Goal: Entertainment & Leisure: Browse casually

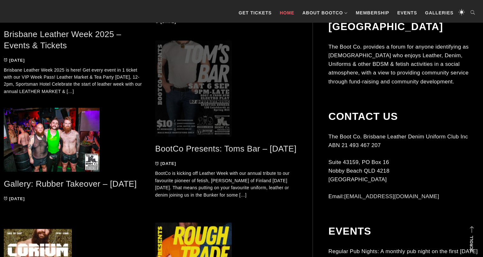
scroll to position [415, 0]
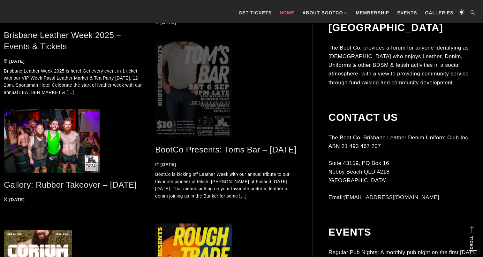
click at [215, 98] on span at bounding box center [226, 90] width 142 height 96
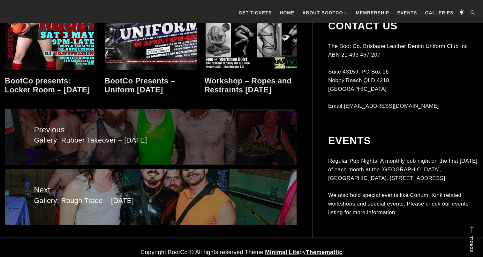
scroll to position [803, 0]
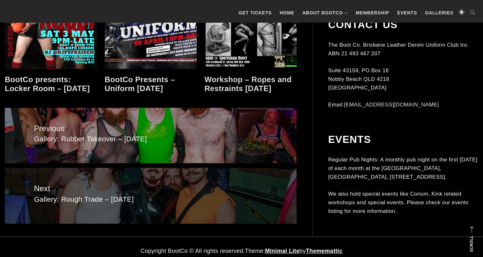
click at [38, 182] on span "Next" at bounding box center [150, 188] width 233 height 12
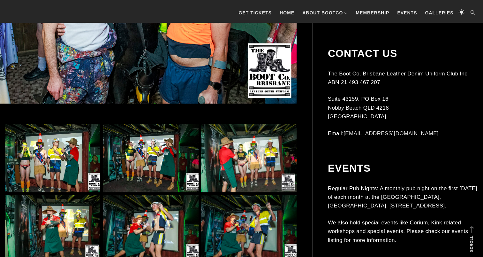
scroll to position [351, 0]
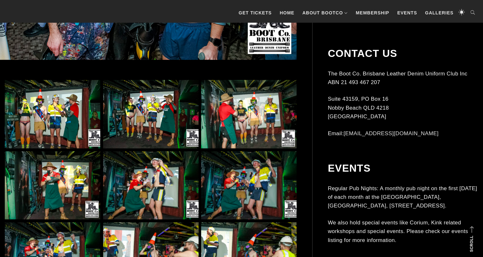
click at [47, 103] on img at bounding box center [52, 114] width 95 height 68
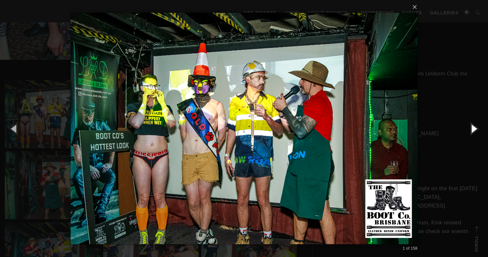
click at [471, 129] on button "button" at bounding box center [473, 128] width 29 height 35
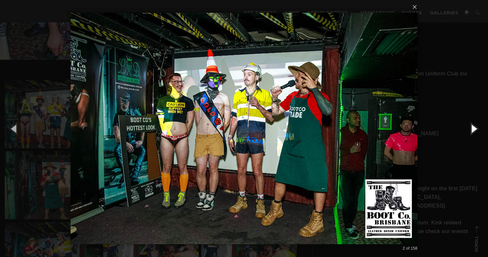
click at [471, 129] on button "button" at bounding box center [473, 128] width 29 height 35
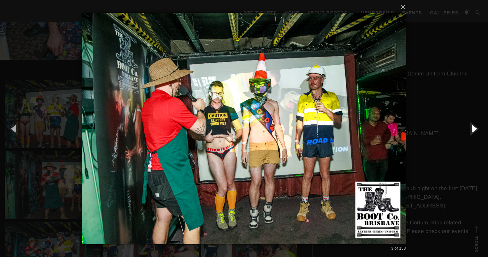
click at [471, 129] on button "button" at bounding box center [473, 128] width 29 height 35
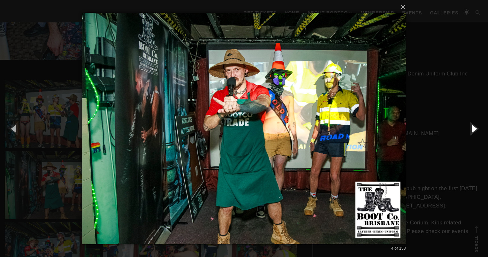
click at [471, 129] on button "button" at bounding box center [473, 128] width 29 height 35
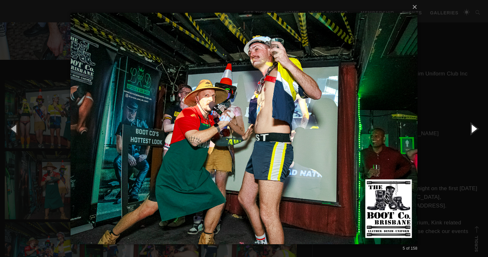
click at [471, 129] on button "button" at bounding box center [473, 128] width 29 height 35
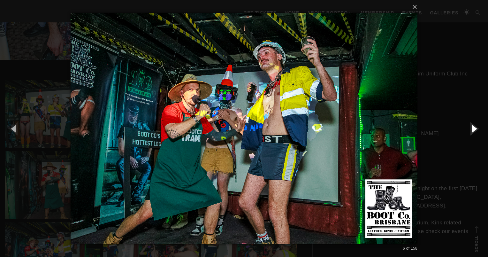
click at [471, 129] on button "button" at bounding box center [473, 128] width 29 height 35
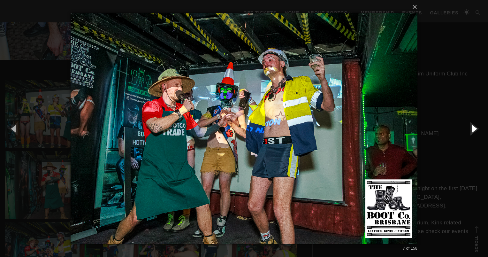
click at [471, 129] on button "button" at bounding box center [473, 128] width 29 height 35
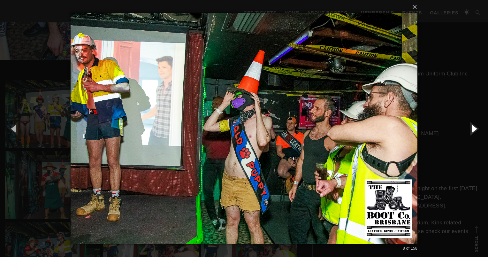
click at [471, 129] on button "button" at bounding box center [473, 128] width 29 height 35
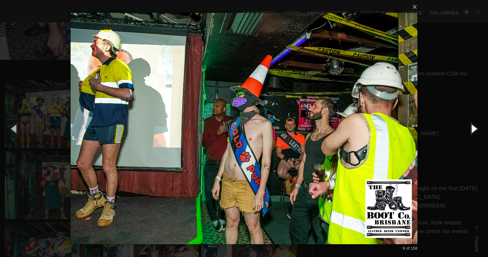
click at [471, 129] on button "button" at bounding box center [473, 128] width 29 height 35
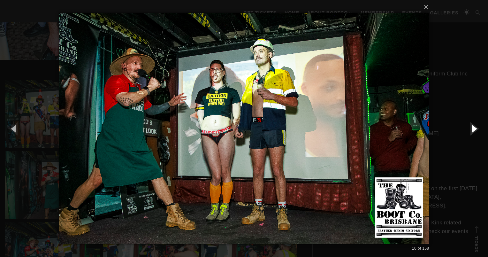
click at [471, 129] on button "button" at bounding box center [473, 128] width 29 height 35
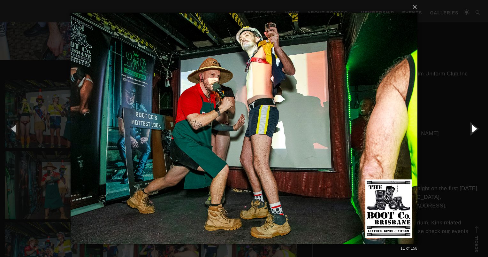
click at [471, 129] on button "button" at bounding box center [473, 128] width 29 height 35
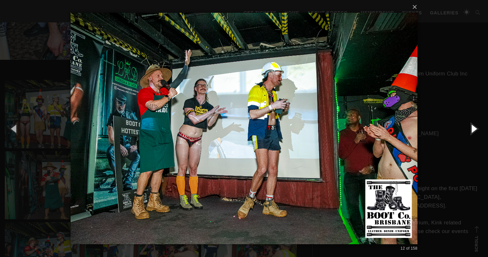
click at [471, 129] on button "button" at bounding box center [473, 128] width 29 height 35
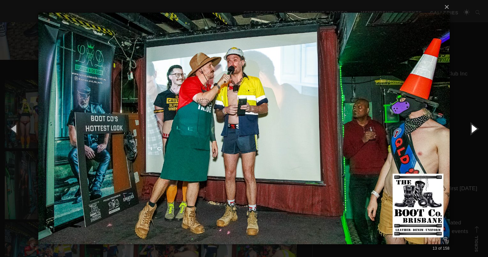
click at [471, 129] on button "button" at bounding box center [473, 128] width 29 height 35
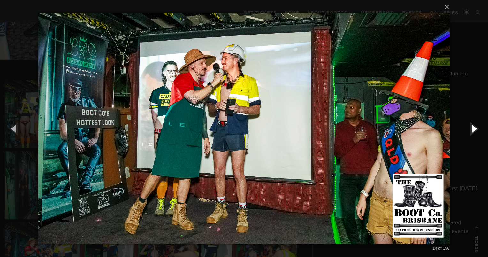
click at [471, 129] on button "button" at bounding box center [473, 128] width 29 height 35
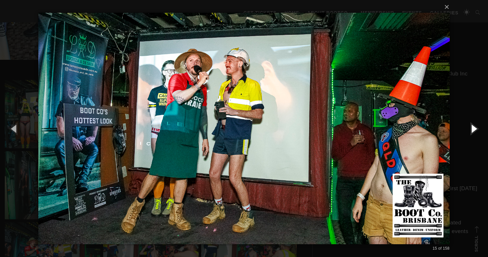
click at [471, 129] on button "button" at bounding box center [473, 128] width 29 height 35
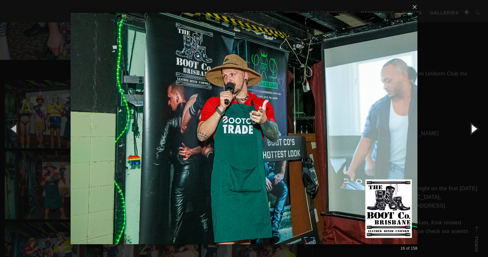
click at [471, 129] on button "button" at bounding box center [473, 128] width 29 height 35
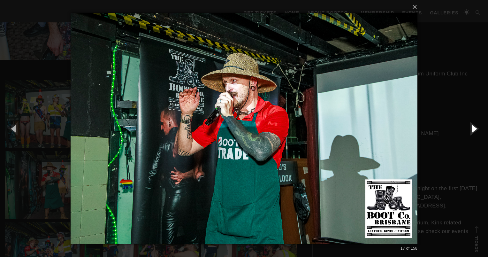
click at [471, 129] on button "button" at bounding box center [473, 128] width 29 height 35
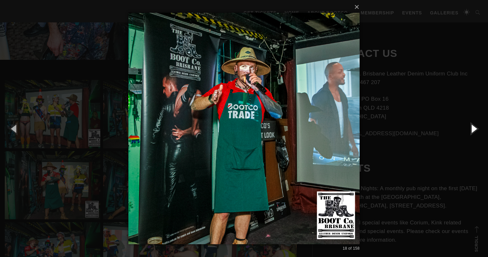
click at [471, 129] on button "button" at bounding box center [473, 128] width 29 height 35
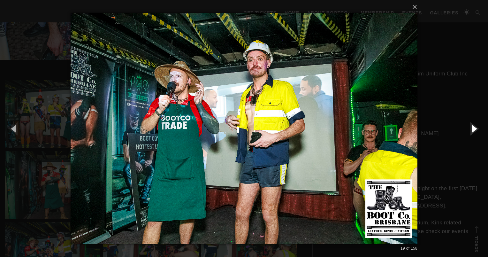
click at [471, 129] on button "button" at bounding box center [473, 128] width 29 height 35
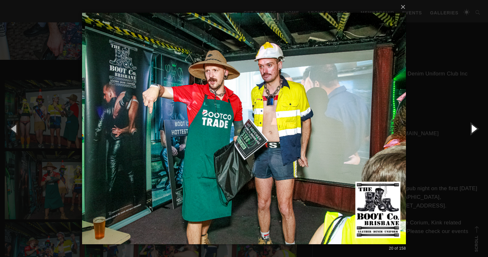
click at [471, 129] on button "button" at bounding box center [473, 128] width 29 height 35
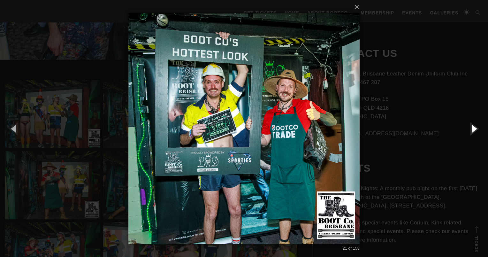
click at [471, 129] on button "button" at bounding box center [473, 128] width 29 height 35
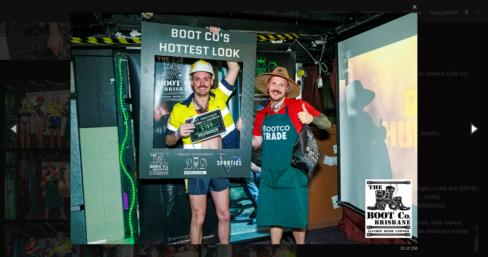
click at [471, 129] on button "button" at bounding box center [473, 128] width 29 height 35
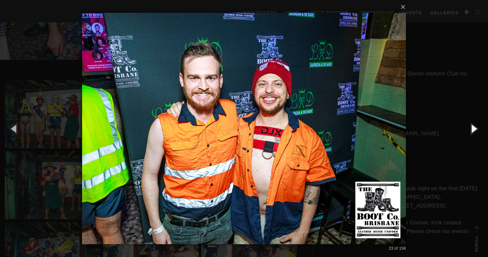
click at [471, 129] on button "button" at bounding box center [473, 128] width 29 height 35
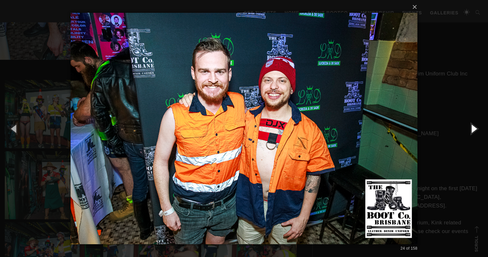
click at [471, 129] on button "button" at bounding box center [473, 128] width 29 height 35
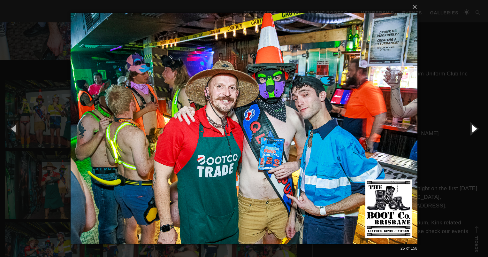
click at [471, 129] on button "button" at bounding box center [473, 128] width 29 height 35
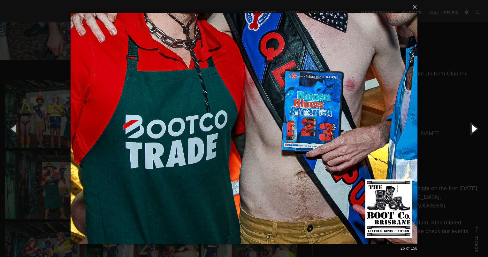
click at [471, 129] on button "button" at bounding box center [473, 128] width 29 height 35
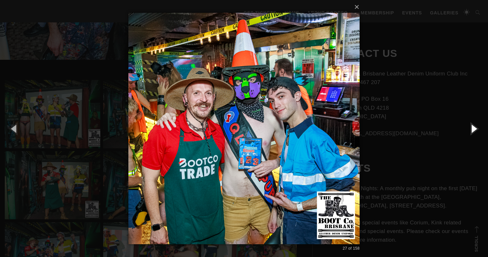
click at [471, 129] on button "button" at bounding box center [473, 128] width 29 height 35
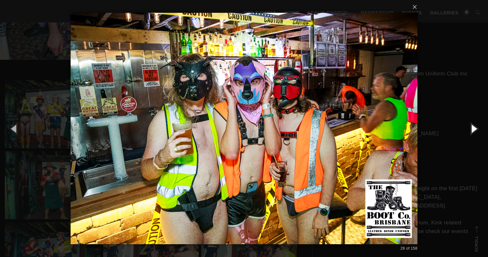
click at [471, 129] on button "button" at bounding box center [473, 128] width 29 height 35
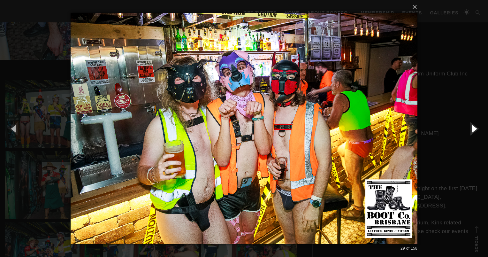
click at [471, 129] on button "button" at bounding box center [473, 128] width 29 height 35
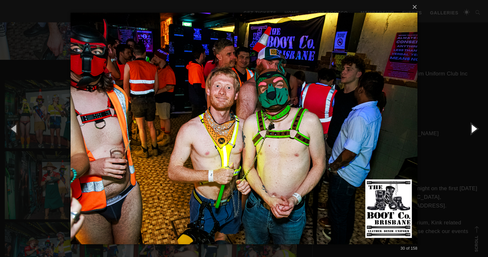
click at [471, 129] on button "button" at bounding box center [473, 128] width 29 height 35
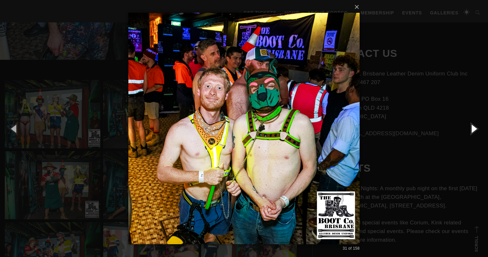
click at [471, 129] on button "button" at bounding box center [473, 128] width 29 height 35
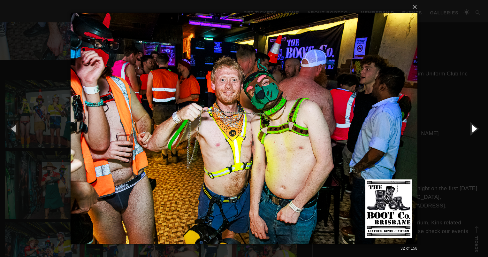
click at [471, 129] on button "button" at bounding box center [473, 128] width 29 height 35
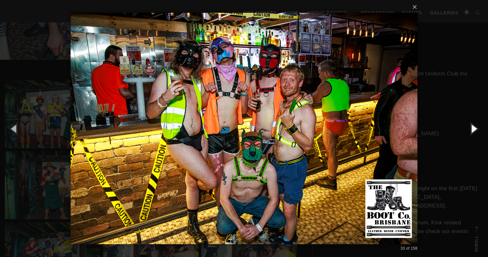
click at [471, 129] on button "button" at bounding box center [473, 128] width 29 height 35
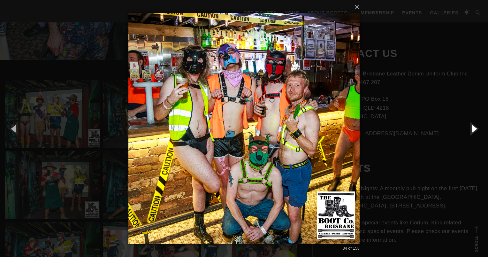
click at [471, 129] on button "button" at bounding box center [473, 128] width 29 height 35
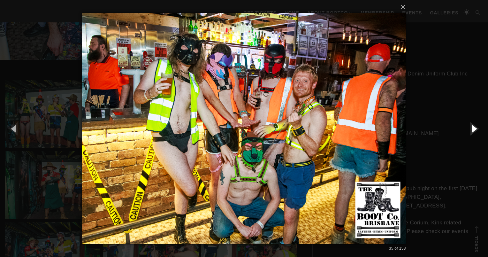
click at [471, 129] on button "button" at bounding box center [473, 128] width 29 height 35
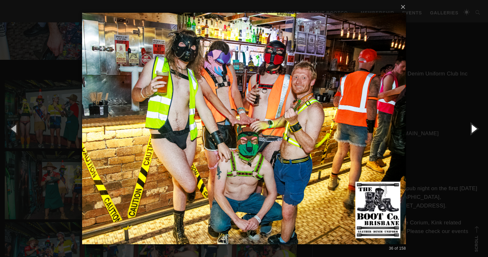
click at [471, 129] on button "button" at bounding box center [473, 128] width 29 height 35
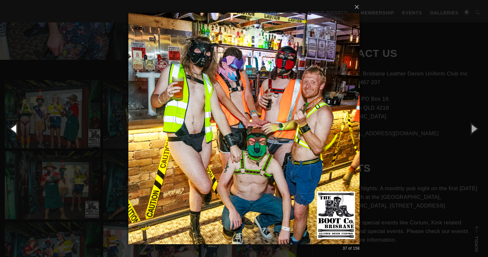
click at [14, 129] on button "button" at bounding box center [14, 128] width 29 height 35
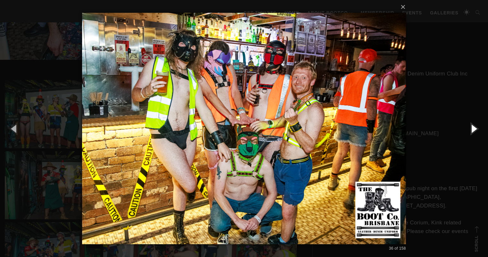
click at [473, 131] on button "button" at bounding box center [473, 128] width 29 height 35
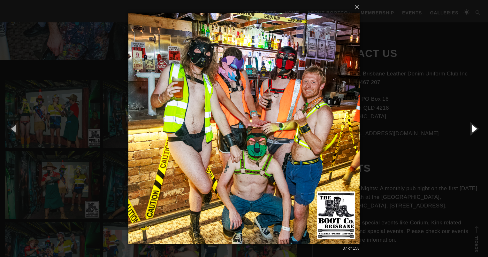
click at [473, 131] on button "button" at bounding box center [473, 128] width 29 height 35
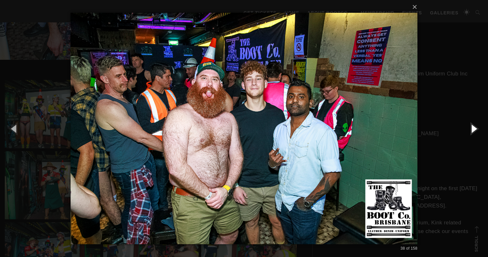
click at [473, 131] on button "button" at bounding box center [473, 128] width 29 height 35
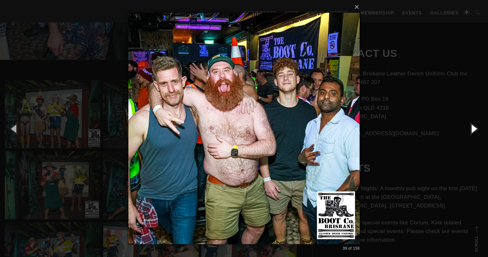
click at [473, 131] on button "button" at bounding box center [473, 128] width 29 height 35
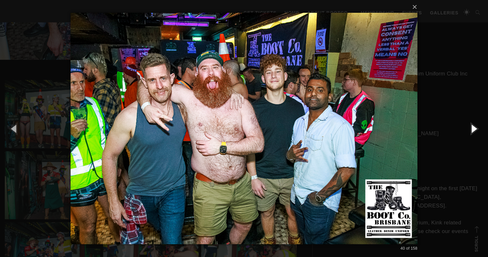
click at [473, 130] on button "button" at bounding box center [473, 128] width 29 height 35
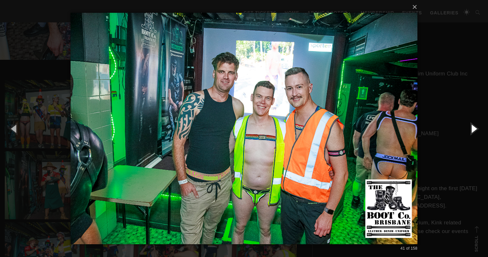
click at [473, 130] on button "button" at bounding box center [473, 128] width 29 height 35
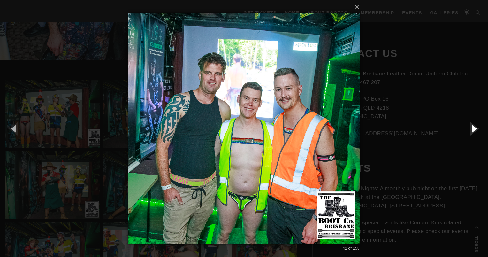
click at [474, 130] on button "button" at bounding box center [473, 128] width 29 height 35
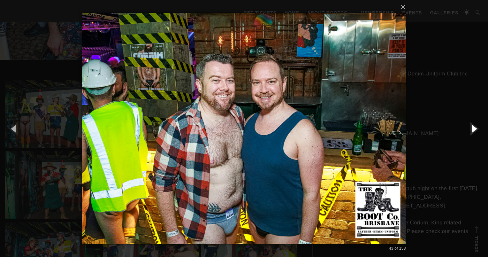
click at [474, 130] on button "button" at bounding box center [473, 128] width 29 height 35
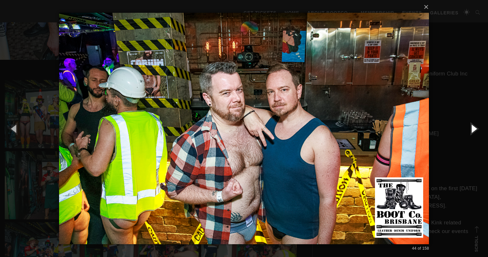
click at [474, 130] on button "button" at bounding box center [473, 128] width 29 height 35
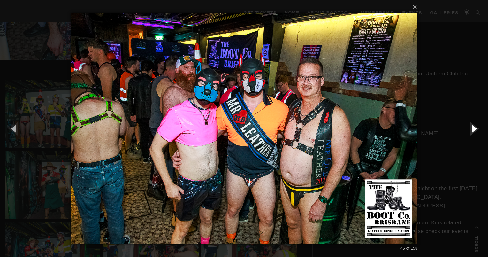
click at [474, 130] on button "button" at bounding box center [473, 128] width 29 height 35
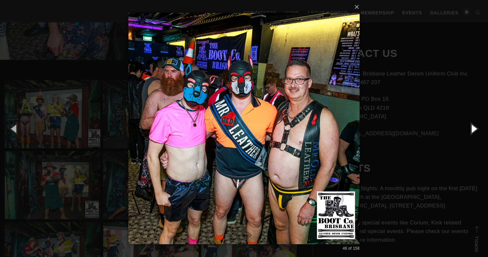
click at [474, 130] on button "button" at bounding box center [473, 128] width 29 height 35
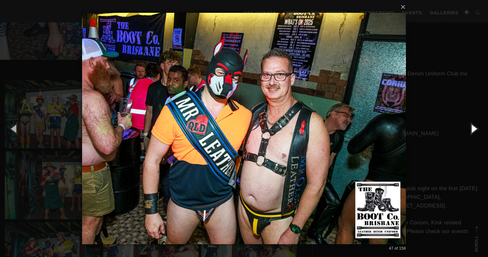
click at [474, 130] on button "button" at bounding box center [473, 128] width 29 height 35
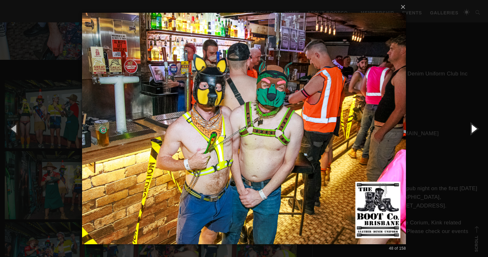
click at [474, 130] on button "button" at bounding box center [473, 128] width 29 height 35
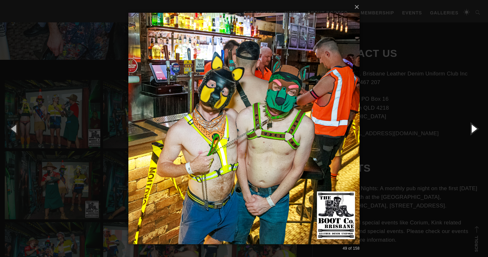
click at [474, 130] on button "button" at bounding box center [473, 128] width 29 height 35
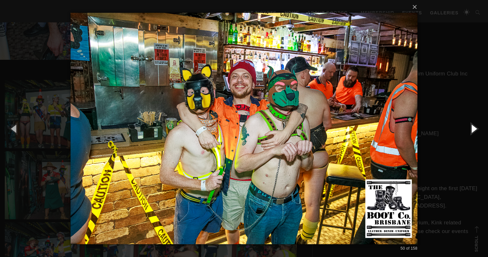
click at [474, 130] on button "button" at bounding box center [473, 128] width 29 height 35
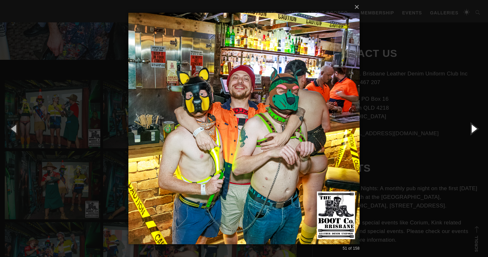
click at [474, 130] on button "button" at bounding box center [473, 128] width 29 height 35
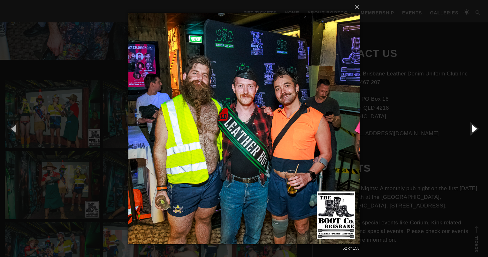
click at [474, 130] on button "button" at bounding box center [473, 128] width 29 height 35
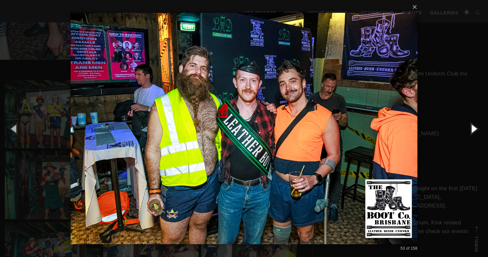
click at [474, 130] on button "button" at bounding box center [473, 128] width 29 height 35
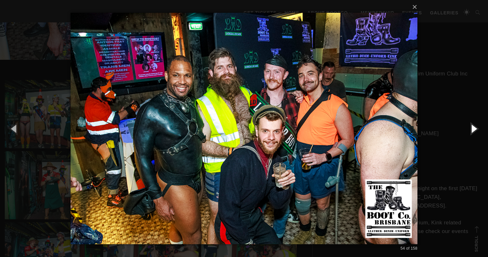
click at [474, 130] on button "button" at bounding box center [473, 128] width 29 height 35
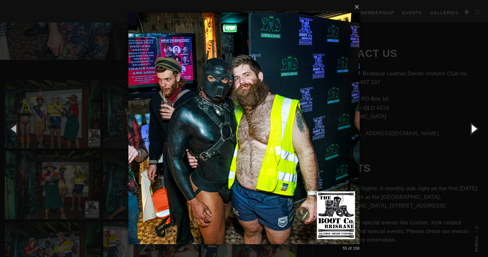
click at [474, 130] on button "button" at bounding box center [473, 128] width 29 height 35
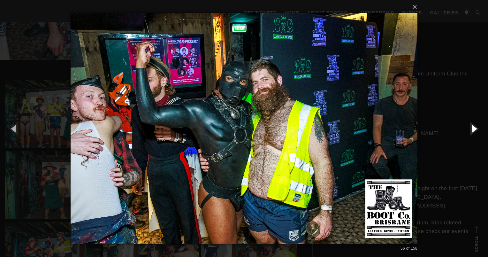
click at [474, 130] on button "button" at bounding box center [473, 128] width 29 height 35
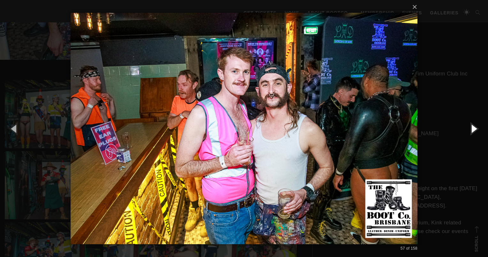
click at [474, 130] on button "button" at bounding box center [473, 128] width 29 height 35
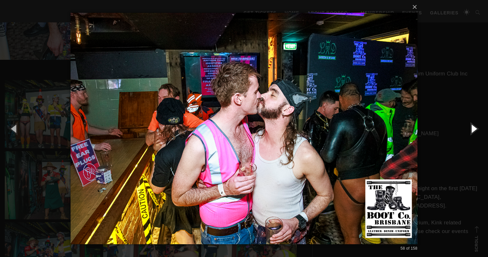
click at [474, 130] on button "button" at bounding box center [473, 128] width 29 height 35
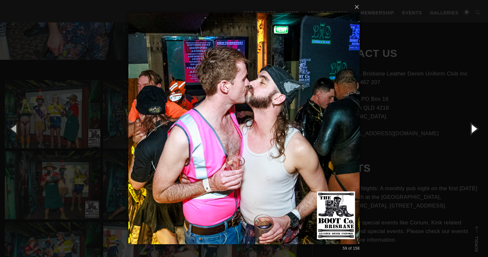
click at [474, 130] on button "button" at bounding box center [473, 128] width 29 height 35
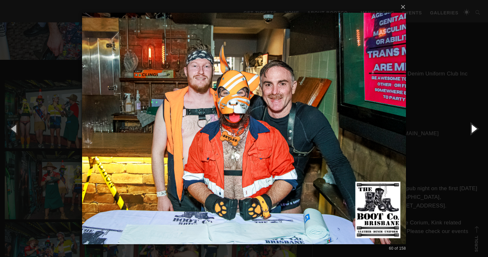
click at [474, 130] on button "button" at bounding box center [473, 128] width 29 height 35
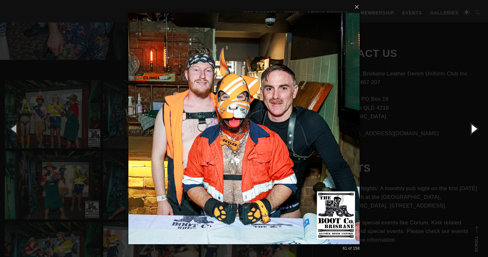
click at [474, 130] on button "button" at bounding box center [473, 128] width 29 height 35
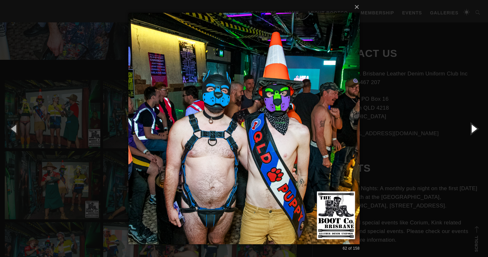
click at [474, 130] on button "button" at bounding box center [473, 128] width 29 height 35
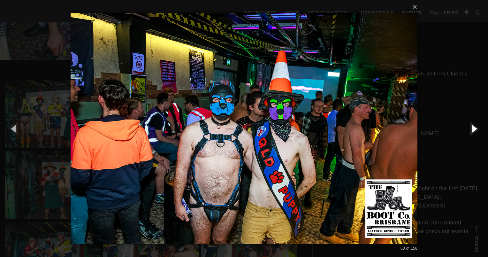
click at [474, 130] on button "button" at bounding box center [473, 128] width 29 height 35
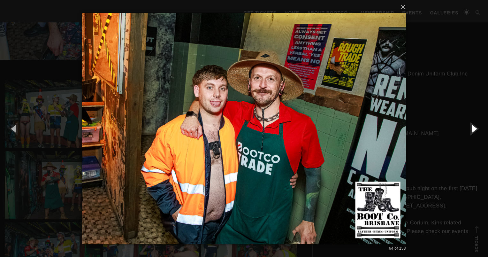
click at [474, 130] on button "button" at bounding box center [473, 128] width 29 height 35
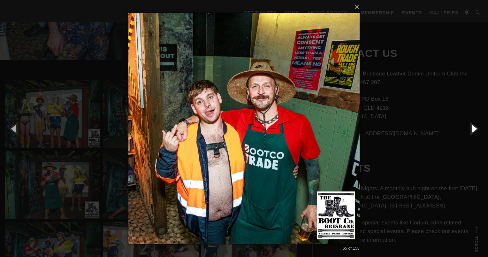
click at [474, 130] on button "button" at bounding box center [473, 128] width 29 height 35
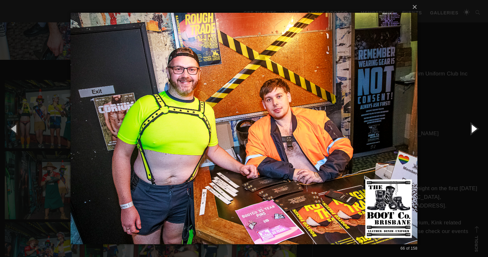
click at [474, 130] on button "button" at bounding box center [473, 128] width 29 height 35
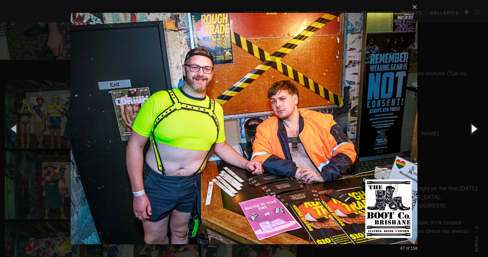
click at [474, 130] on button "button" at bounding box center [473, 128] width 29 height 35
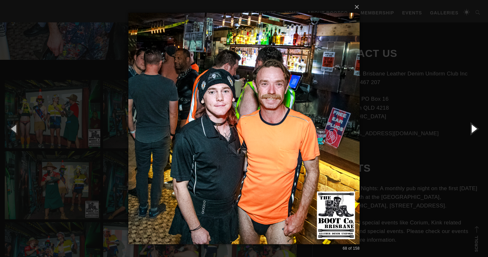
click at [474, 130] on button "button" at bounding box center [473, 128] width 29 height 35
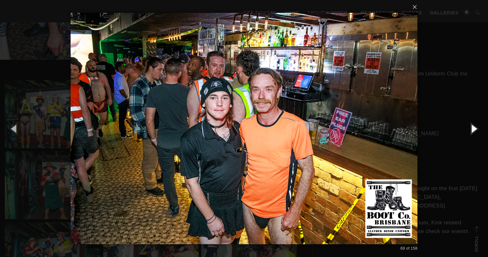
click at [474, 130] on button "button" at bounding box center [473, 128] width 29 height 35
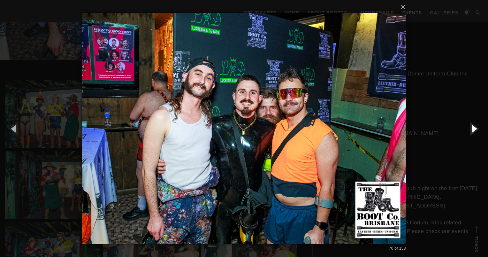
click at [474, 130] on button "button" at bounding box center [473, 128] width 29 height 35
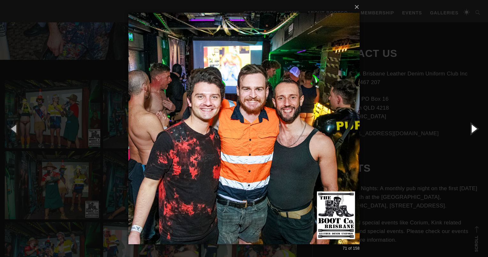
click at [474, 130] on button "button" at bounding box center [473, 128] width 29 height 35
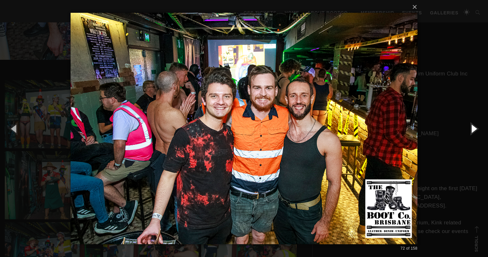
click at [474, 130] on button "button" at bounding box center [473, 128] width 29 height 35
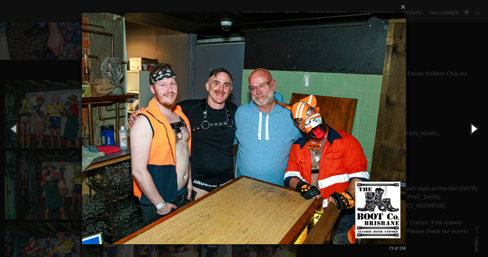
click at [474, 130] on button "button" at bounding box center [473, 128] width 29 height 35
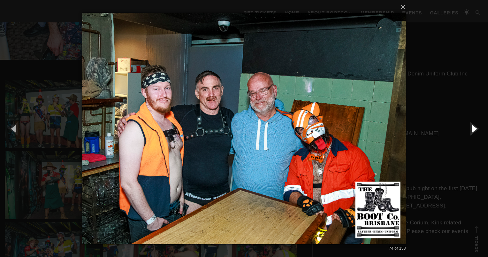
click at [474, 130] on button "button" at bounding box center [473, 128] width 29 height 35
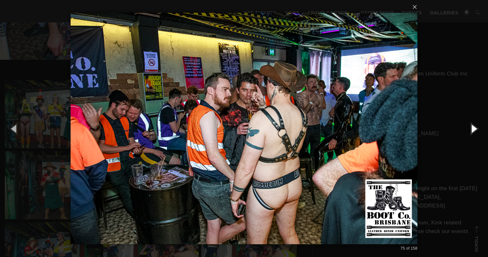
click at [474, 130] on button "button" at bounding box center [473, 128] width 29 height 35
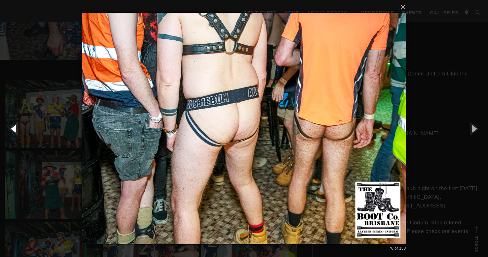
click at [10, 129] on button "button" at bounding box center [14, 128] width 29 height 35
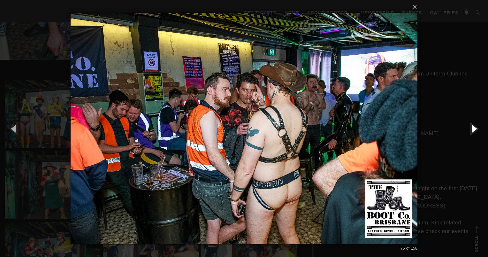
click at [471, 129] on button "button" at bounding box center [473, 128] width 29 height 35
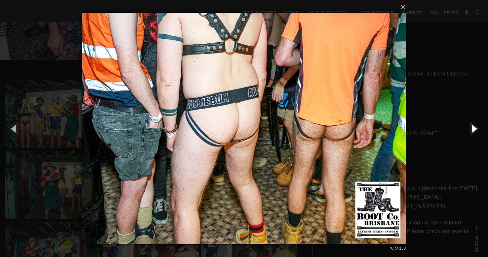
click at [471, 129] on button "button" at bounding box center [473, 128] width 29 height 35
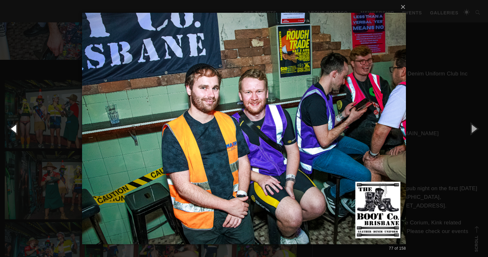
click at [13, 126] on button "button" at bounding box center [14, 128] width 29 height 35
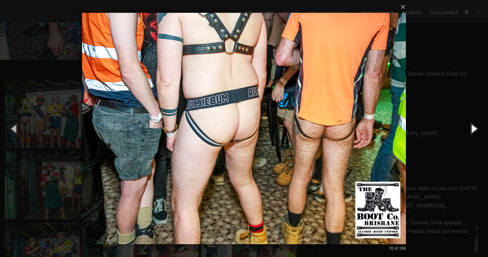
click at [473, 129] on button "button" at bounding box center [473, 128] width 29 height 35
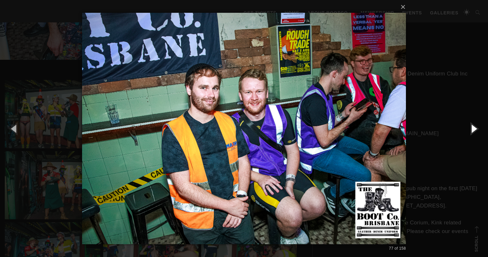
click at [473, 129] on button "button" at bounding box center [473, 128] width 29 height 35
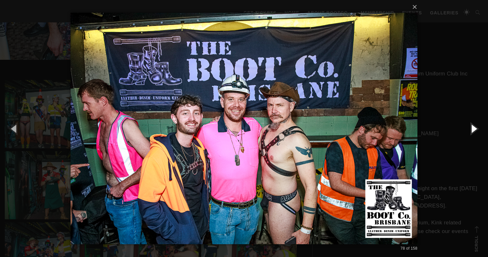
click at [473, 129] on button "button" at bounding box center [473, 128] width 29 height 35
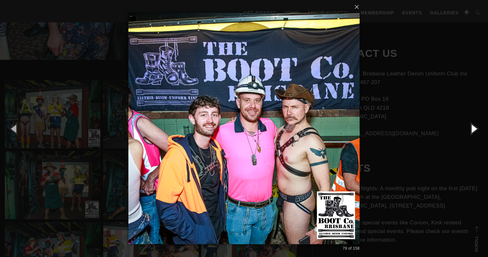
click at [473, 129] on button "button" at bounding box center [473, 128] width 29 height 35
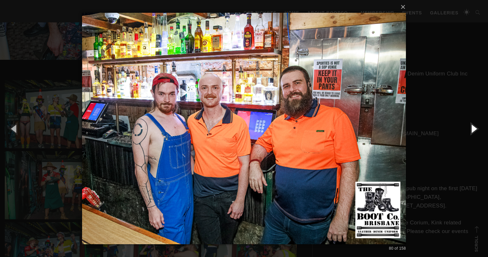
click at [473, 129] on button "button" at bounding box center [473, 128] width 29 height 35
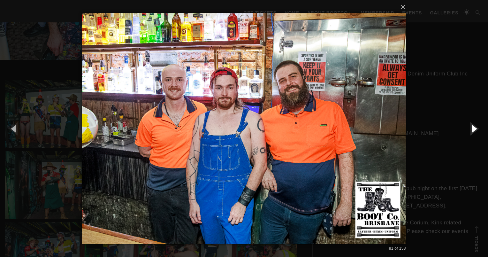
click at [473, 129] on button "button" at bounding box center [473, 128] width 29 height 35
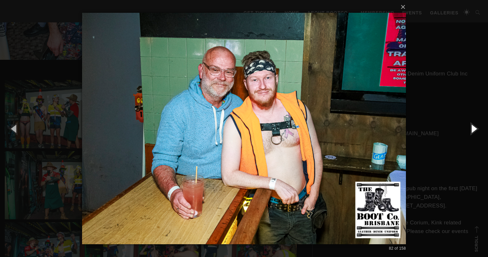
click at [473, 129] on button "button" at bounding box center [473, 128] width 29 height 35
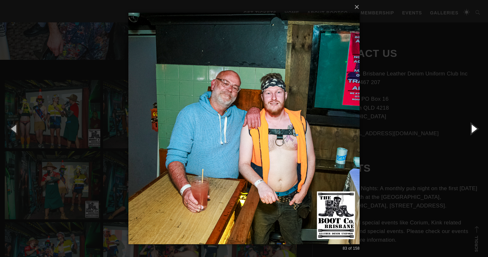
click at [473, 129] on button "button" at bounding box center [473, 128] width 29 height 35
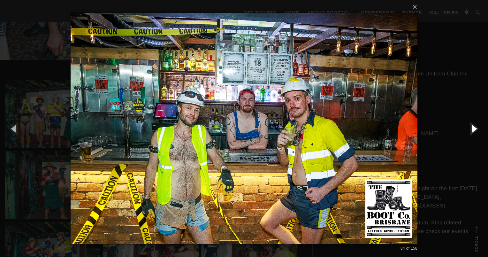
click at [473, 129] on button "button" at bounding box center [473, 128] width 29 height 35
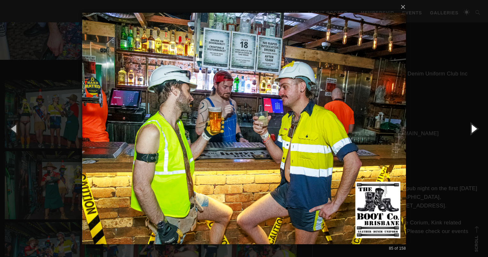
click at [473, 129] on button "button" at bounding box center [473, 128] width 29 height 35
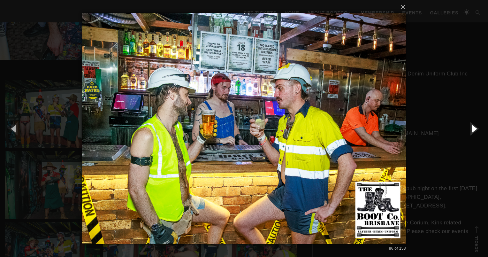
click at [473, 129] on button "button" at bounding box center [473, 128] width 29 height 35
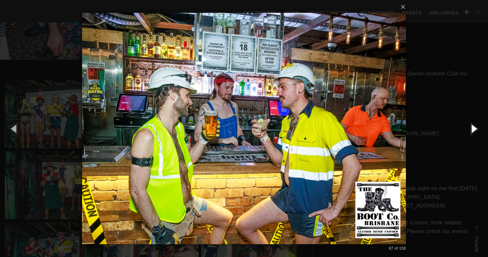
click at [473, 129] on button "button" at bounding box center [473, 128] width 29 height 35
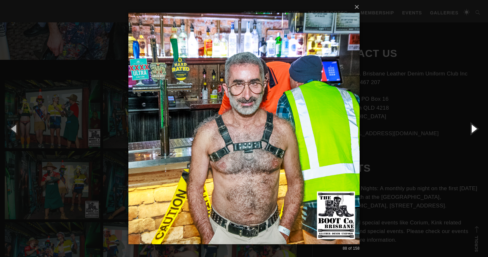
click at [473, 129] on button "button" at bounding box center [473, 128] width 29 height 35
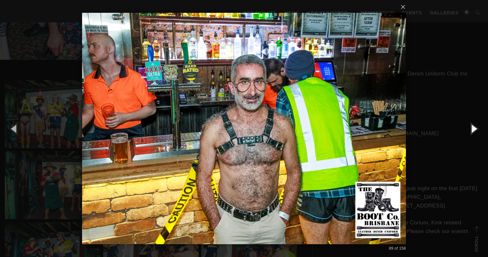
click at [473, 129] on button "button" at bounding box center [473, 128] width 29 height 35
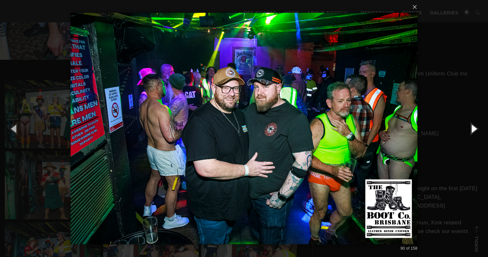
click at [473, 129] on button "button" at bounding box center [473, 128] width 29 height 35
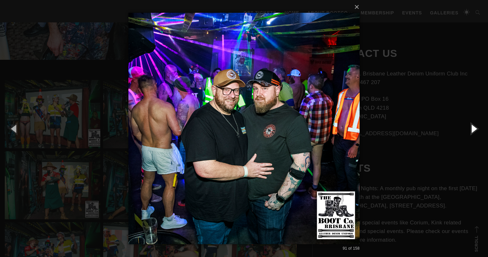
click at [473, 129] on button "button" at bounding box center [473, 128] width 29 height 35
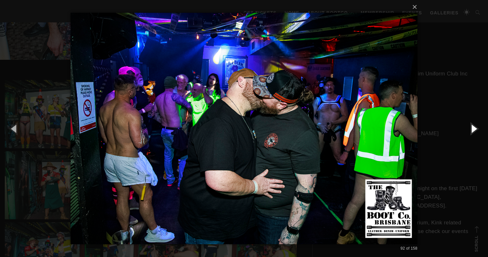
click at [473, 129] on button "button" at bounding box center [473, 128] width 29 height 35
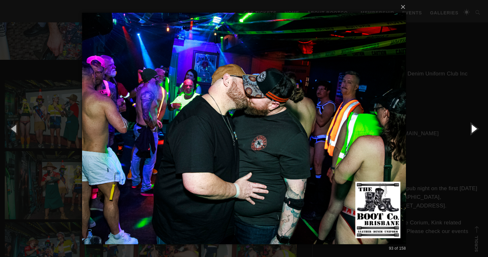
click at [473, 129] on button "button" at bounding box center [473, 128] width 29 height 35
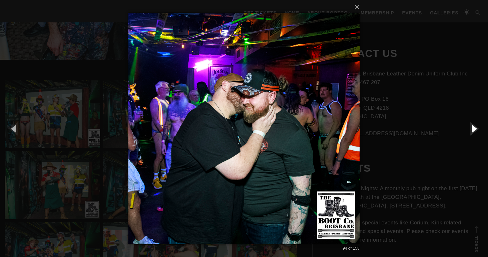
click at [473, 129] on button "button" at bounding box center [473, 128] width 29 height 35
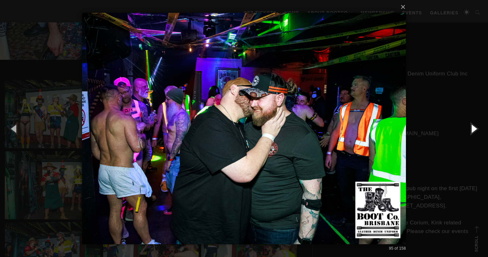
click at [473, 129] on button "button" at bounding box center [473, 128] width 29 height 35
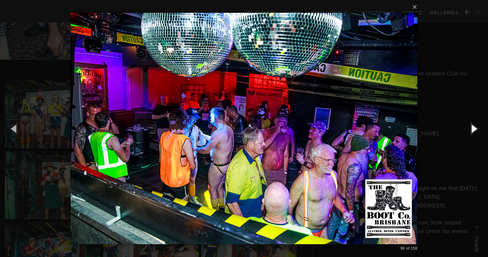
click at [473, 129] on button "button" at bounding box center [473, 128] width 29 height 35
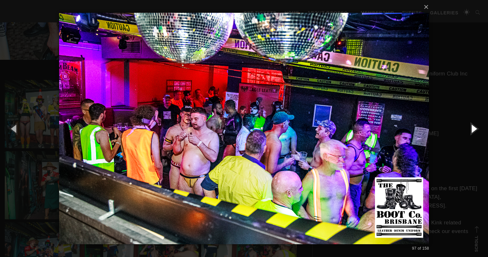
click at [473, 129] on button "button" at bounding box center [473, 128] width 29 height 35
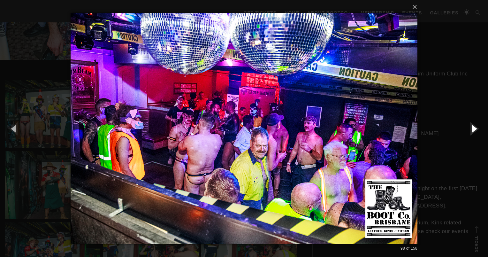
click at [473, 129] on button "button" at bounding box center [473, 128] width 29 height 35
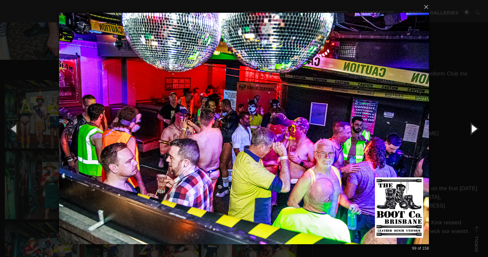
click at [473, 129] on button "button" at bounding box center [473, 128] width 29 height 35
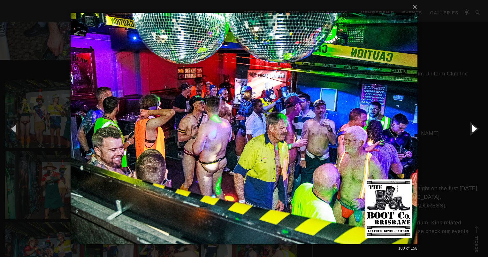
click at [473, 129] on button "button" at bounding box center [473, 128] width 29 height 35
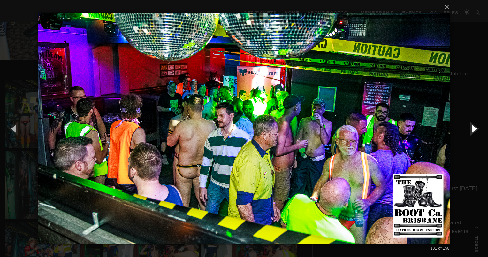
click at [473, 129] on button "button" at bounding box center [473, 128] width 29 height 35
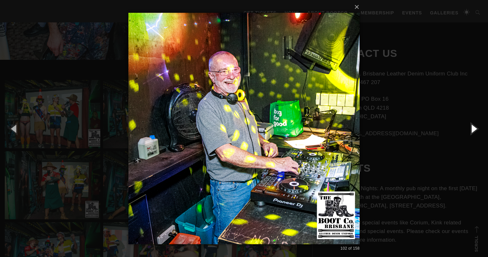
click at [473, 129] on button "button" at bounding box center [473, 128] width 29 height 35
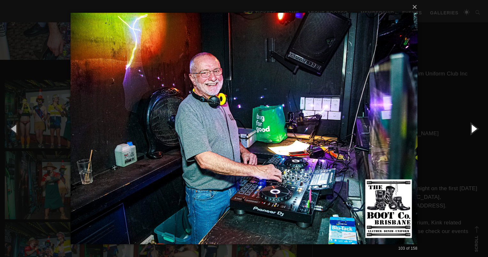
click at [473, 129] on button "button" at bounding box center [473, 128] width 29 height 35
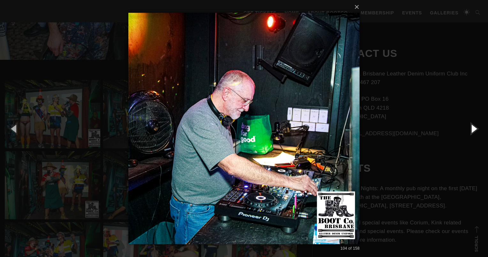
click at [473, 129] on button "button" at bounding box center [473, 128] width 29 height 35
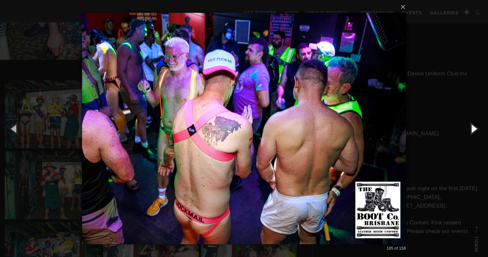
click at [473, 129] on button "button" at bounding box center [473, 128] width 29 height 35
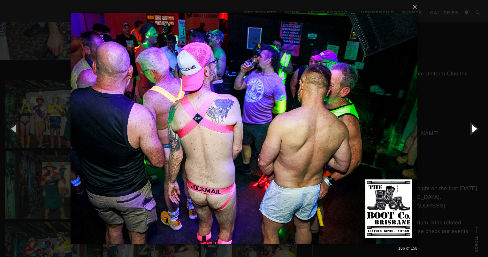
click at [473, 129] on button "button" at bounding box center [473, 128] width 29 height 35
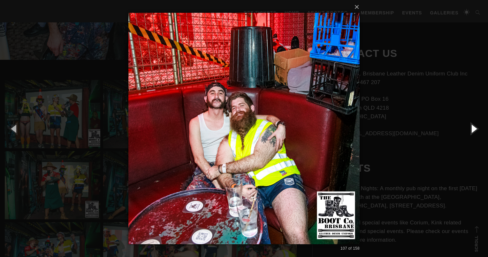
click at [473, 129] on button "button" at bounding box center [473, 128] width 29 height 35
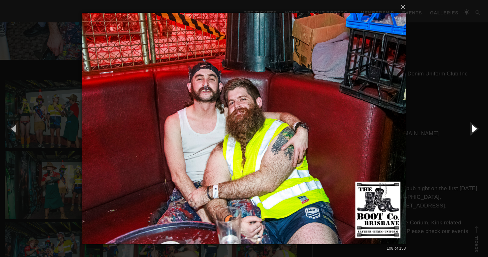
click at [473, 129] on button "button" at bounding box center [473, 128] width 29 height 35
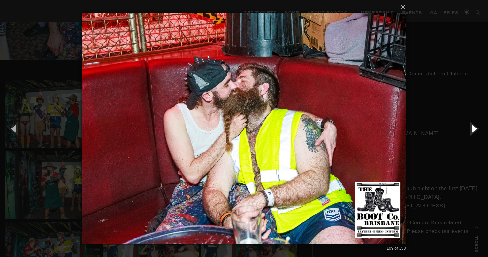
click at [473, 129] on button "button" at bounding box center [473, 128] width 29 height 35
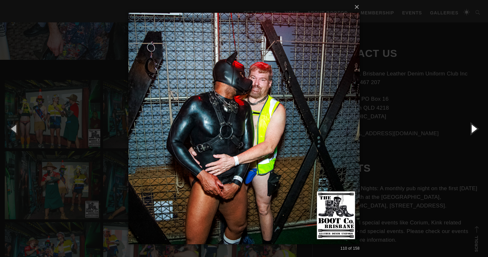
click at [473, 129] on button "button" at bounding box center [473, 128] width 29 height 35
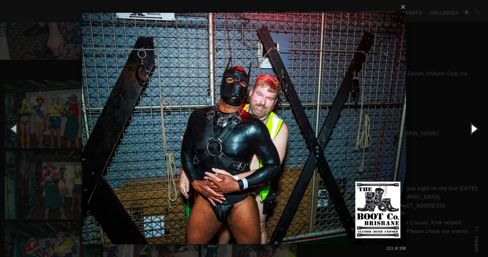
click at [473, 129] on button "button" at bounding box center [473, 128] width 29 height 35
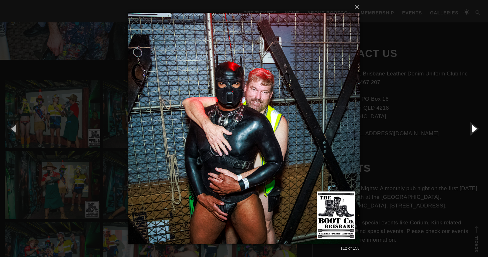
click at [473, 129] on button "button" at bounding box center [473, 128] width 29 height 35
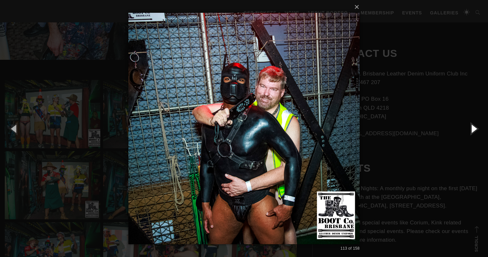
click at [473, 129] on button "button" at bounding box center [473, 128] width 29 height 35
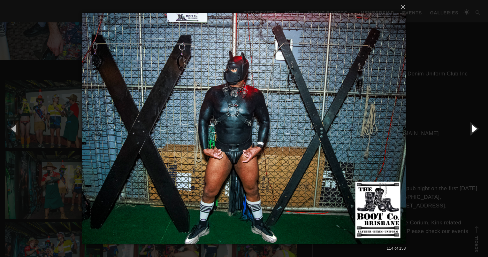
click at [473, 129] on button "button" at bounding box center [473, 128] width 29 height 35
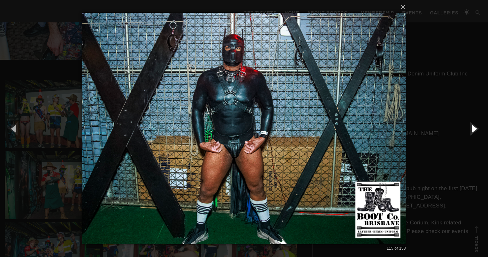
click at [473, 129] on button "button" at bounding box center [473, 128] width 29 height 35
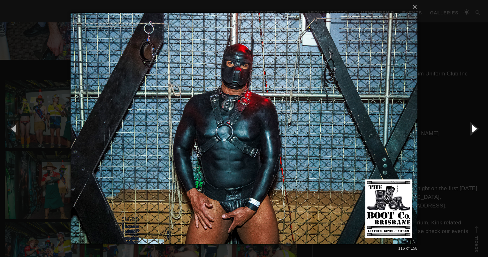
click at [473, 129] on button "button" at bounding box center [473, 128] width 29 height 35
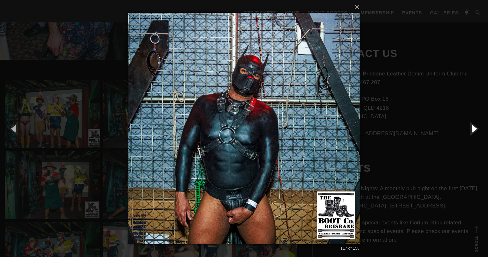
click at [473, 129] on button "button" at bounding box center [473, 128] width 29 height 35
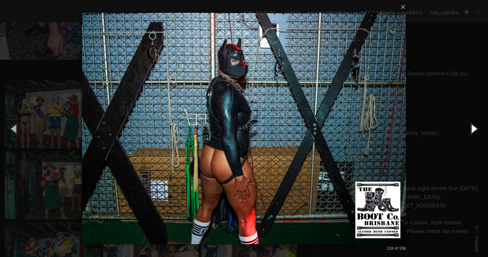
click at [473, 129] on button "button" at bounding box center [473, 128] width 29 height 35
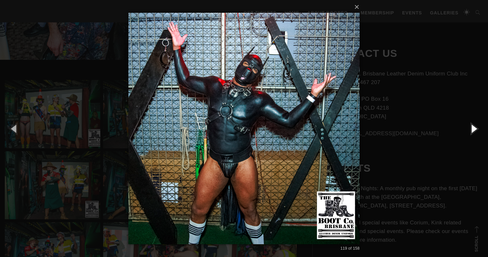
click at [473, 129] on button "button" at bounding box center [473, 128] width 29 height 35
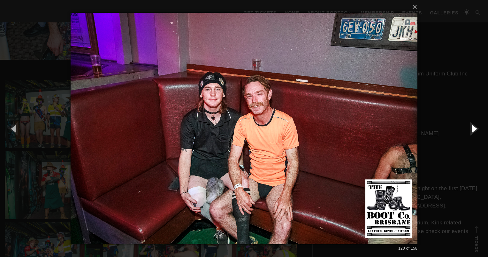
click at [473, 129] on button "button" at bounding box center [473, 128] width 29 height 35
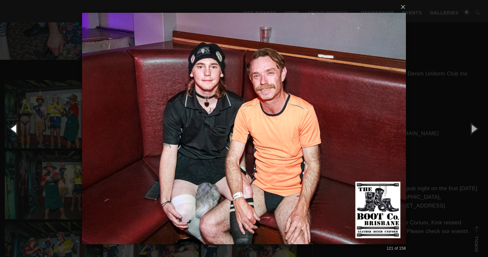
click at [15, 129] on button "button" at bounding box center [14, 128] width 29 height 35
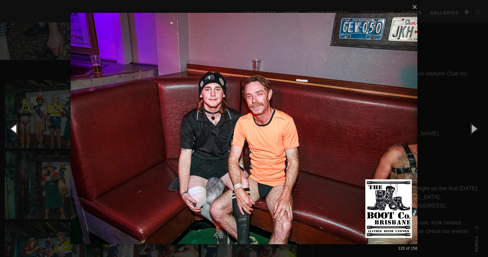
click at [15, 129] on button "button" at bounding box center [14, 128] width 29 height 35
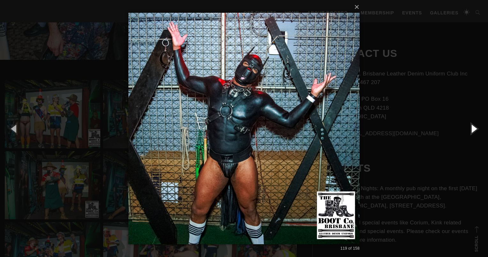
click at [471, 131] on button "button" at bounding box center [473, 128] width 29 height 35
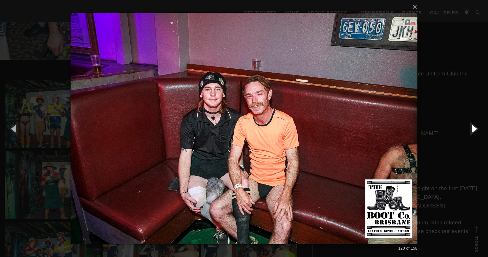
click at [471, 131] on button "button" at bounding box center [473, 128] width 29 height 35
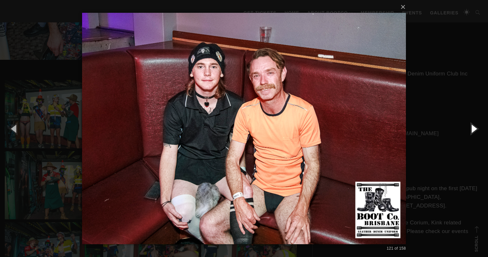
click at [471, 131] on button "button" at bounding box center [473, 128] width 29 height 35
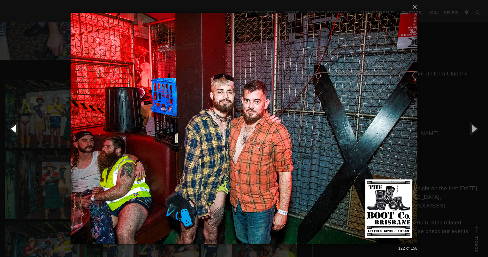
click at [13, 132] on button "button" at bounding box center [14, 128] width 29 height 35
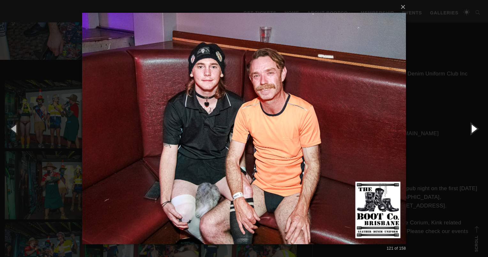
click at [473, 128] on button "button" at bounding box center [473, 128] width 29 height 35
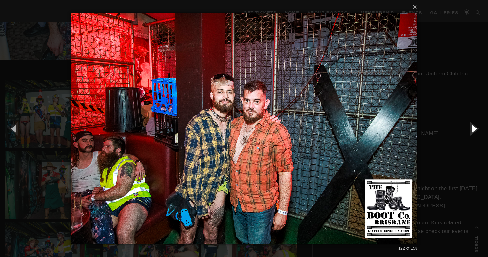
click at [473, 128] on button "button" at bounding box center [473, 128] width 29 height 35
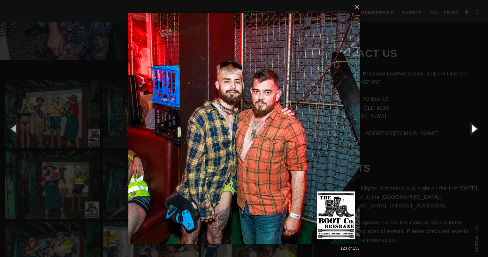
click at [473, 128] on button "button" at bounding box center [473, 128] width 29 height 35
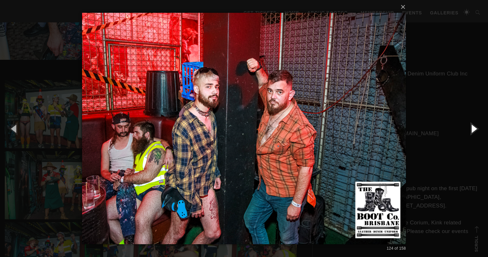
click at [473, 128] on button "button" at bounding box center [473, 128] width 29 height 35
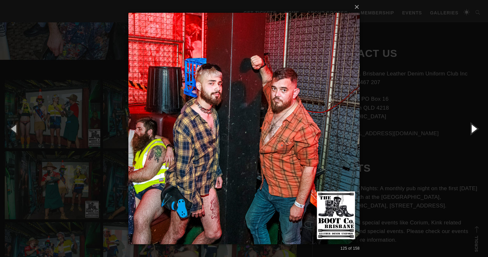
click at [473, 128] on button "button" at bounding box center [473, 128] width 29 height 35
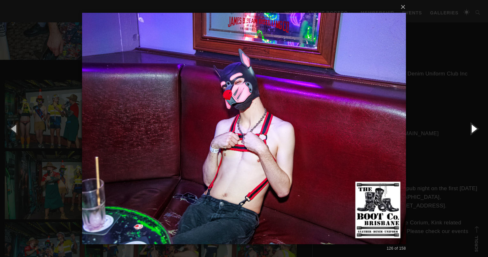
click at [473, 128] on button "button" at bounding box center [473, 128] width 29 height 35
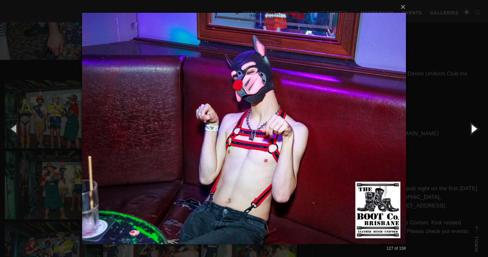
click at [473, 128] on button "button" at bounding box center [473, 128] width 29 height 35
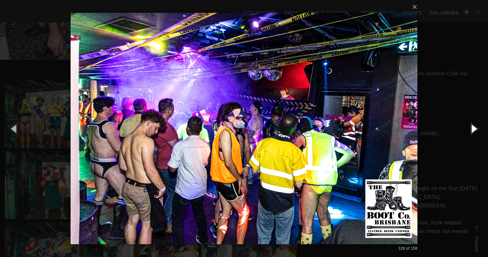
click at [473, 128] on button "button" at bounding box center [473, 128] width 29 height 35
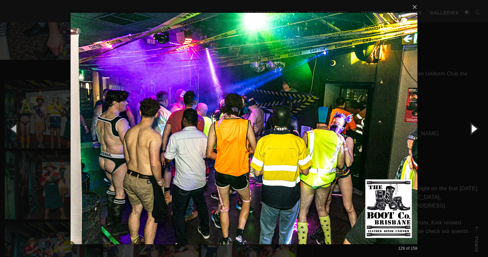
click at [473, 128] on button "button" at bounding box center [473, 128] width 29 height 35
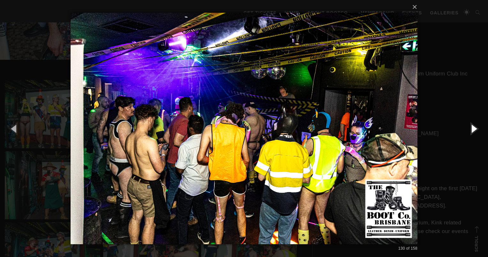
click at [473, 128] on button "button" at bounding box center [473, 128] width 29 height 35
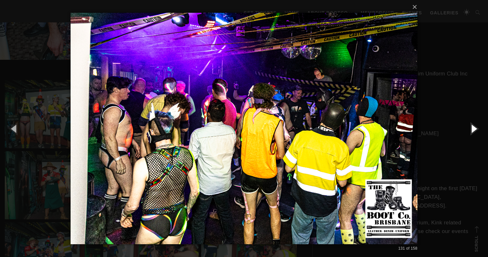
click at [473, 128] on button "button" at bounding box center [473, 128] width 29 height 35
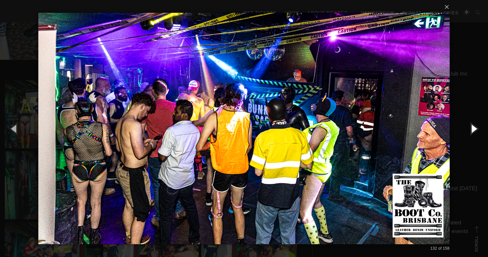
click at [473, 128] on button "button" at bounding box center [473, 128] width 29 height 35
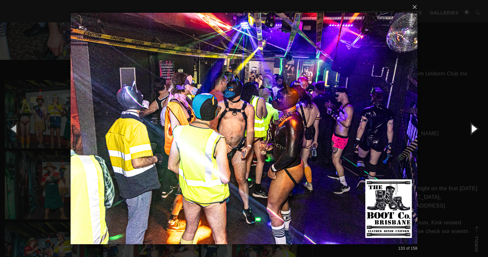
click at [473, 128] on button "button" at bounding box center [473, 128] width 29 height 35
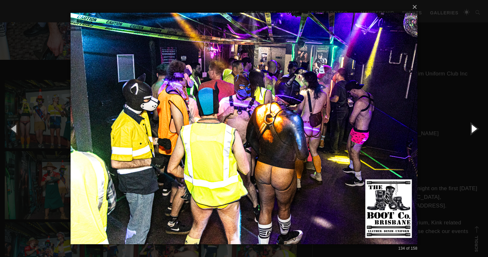
click at [473, 128] on button "button" at bounding box center [473, 128] width 29 height 35
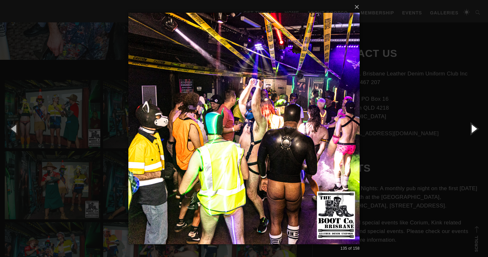
click at [473, 128] on button "button" at bounding box center [473, 128] width 29 height 35
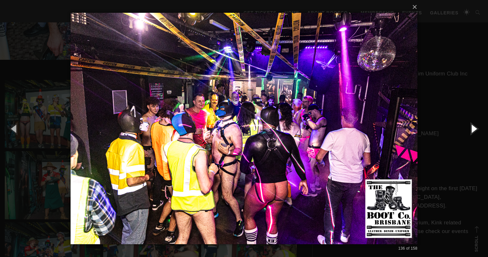
click at [473, 128] on button "button" at bounding box center [473, 128] width 29 height 35
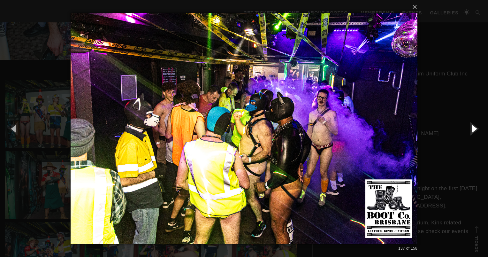
click at [473, 128] on button "button" at bounding box center [473, 128] width 29 height 35
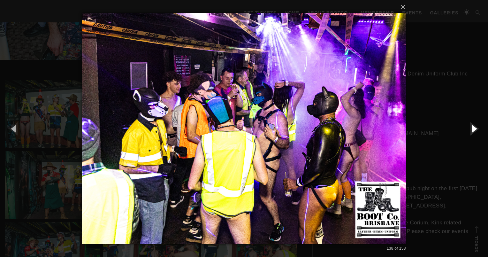
click at [473, 128] on button "button" at bounding box center [473, 128] width 29 height 35
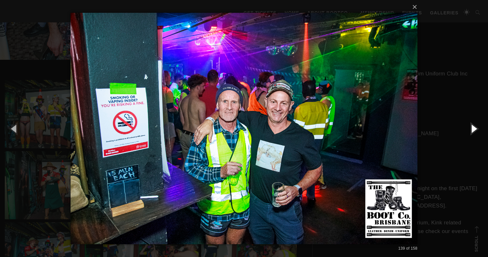
click at [473, 128] on button "button" at bounding box center [473, 128] width 29 height 35
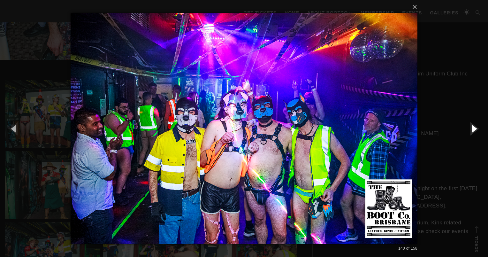
click at [473, 128] on button "button" at bounding box center [473, 128] width 29 height 35
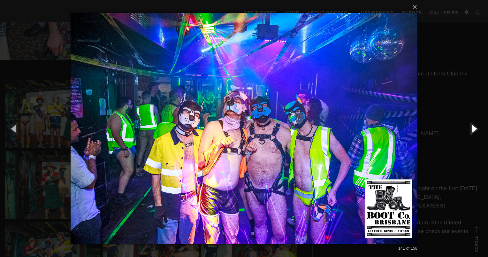
click at [473, 128] on button "button" at bounding box center [473, 128] width 29 height 35
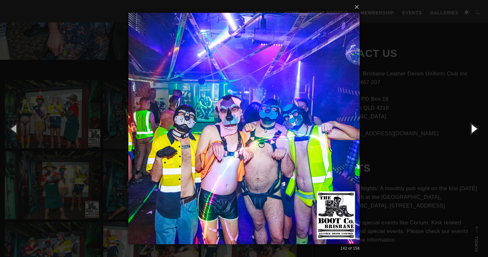
click at [473, 128] on button "button" at bounding box center [473, 128] width 29 height 35
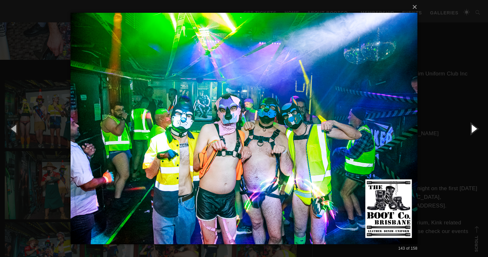
click at [473, 128] on button "button" at bounding box center [473, 128] width 29 height 35
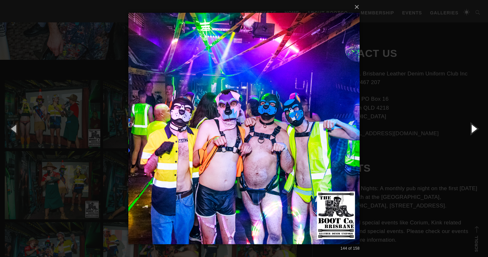
click at [473, 128] on button "button" at bounding box center [473, 128] width 29 height 35
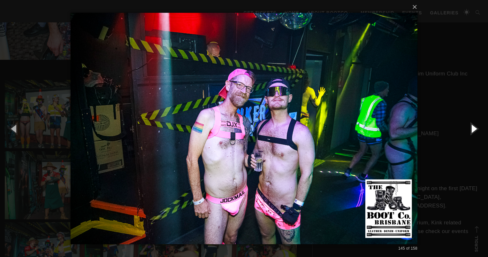
click at [473, 128] on button "button" at bounding box center [473, 128] width 29 height 35
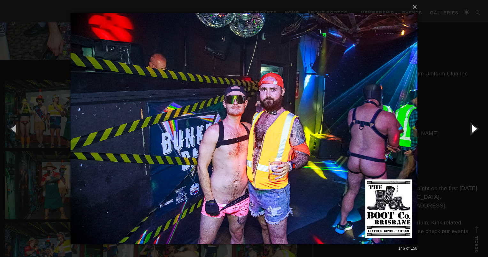
click at [473, 128] on button "button" at bounding box center [473, 128] width 29 height 35
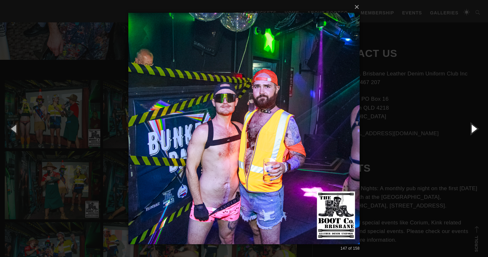
click at [473, 128] on button "button" at bounding box center [473, 128] width 29 height 35
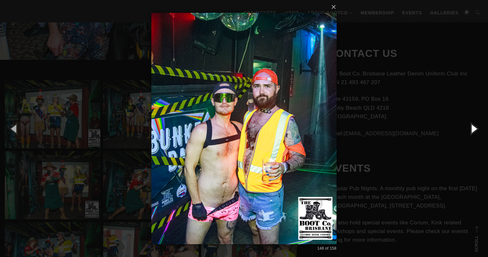
click at [473, 128] on button "button" at bounding box center [473, 128] width 29 height 35
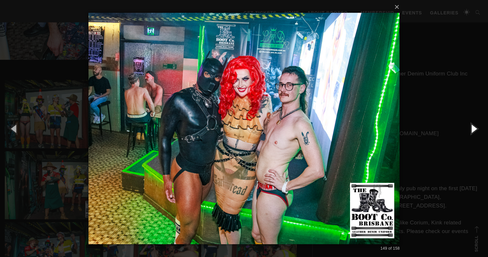
click at [473, 128] on button "button" at bounding box center [473, 128] width 29 height 35
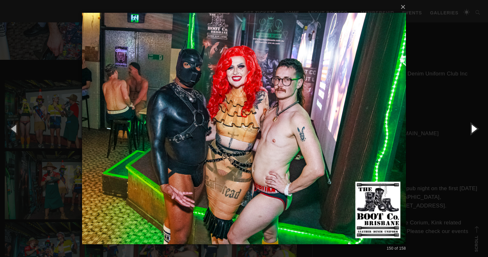
click at [473, 128] on button "button" at bounding box center [473, 128] width 29 height 35
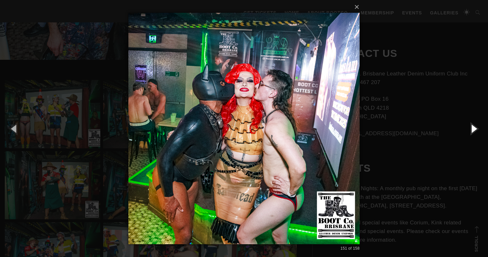
click at [473, 128] on button "button" at bounding box center [473, 128] width 29 height 35
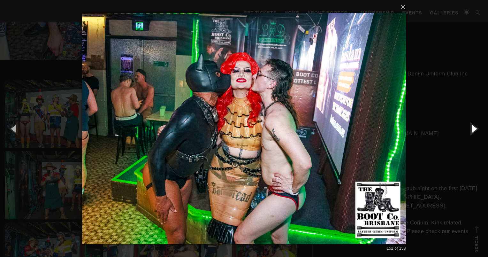
click at [473, 128] on button "button" at bounding box center [473, 128] width 29 height 35
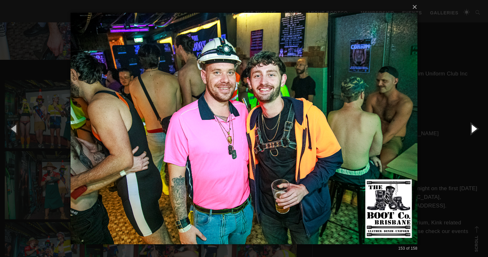
click at [473, 128] on button "button" at bounding box center [473, 128] width 29 height 35
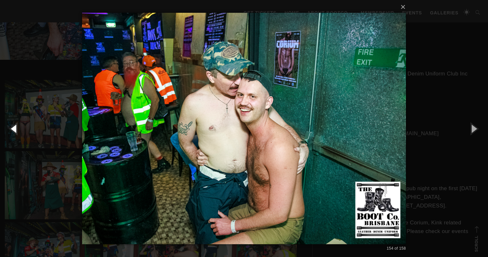
click at [12, 131] on button "button" at bounding box center [14, 128] width 29 height 35
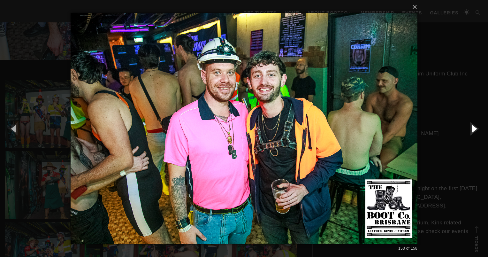
click at [475, 131] on button "button" at bounding box center [473, 128] width 29 height 35
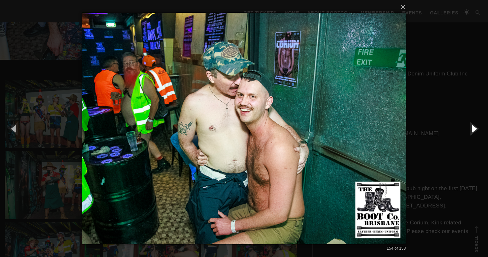
click at [475, 131] on button "button" at bounding box center [473, 128] width 29 height 35
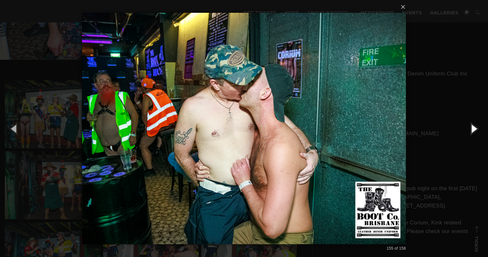
click at [475, 131] on button "button" at bounding box center [473, 128] width 29 height 35
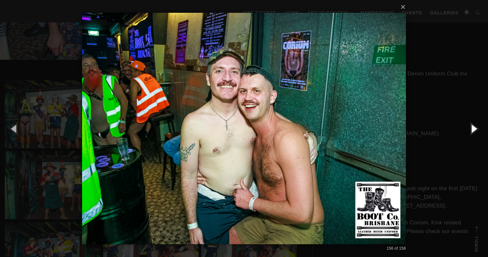
click at [475, 131] on button "button" at bounding box center [473, 128] width 29 height 35
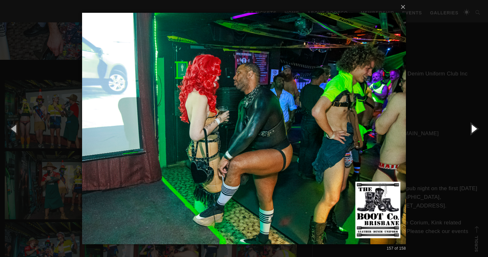
click at [475, 131] on button "button" at bounding box center [473, 128] width 29 height 35
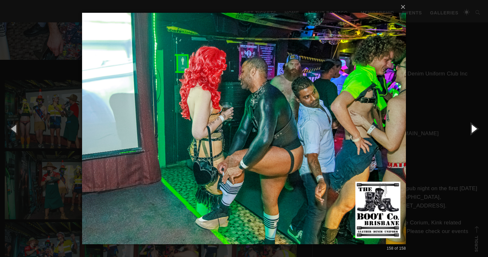
click at [475, 131] on button "button" at bounding box center [473, 128] width 29 height 35
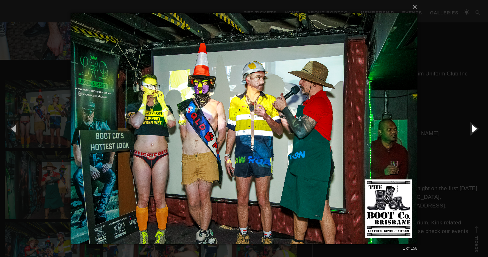
click at [475, 131] on button "button" at bounding box center [473, 128] width 29 height 35
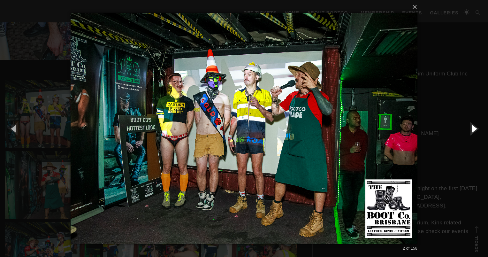
click at [475, 131] on button "button" at bounding box center [473, 128] width 29 height 35
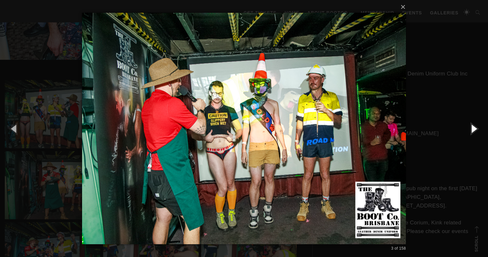
click at [475, 131] on button "button" at bounding box center [473, 128] width 29 height 35
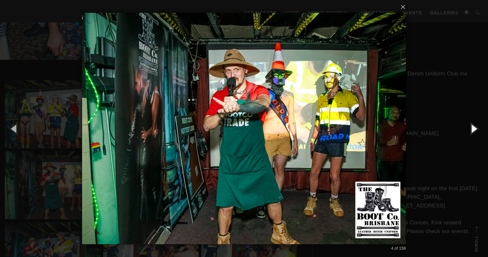
click at [475, 131] on button "button" at bounding box center [473, 128] width 29 height 35
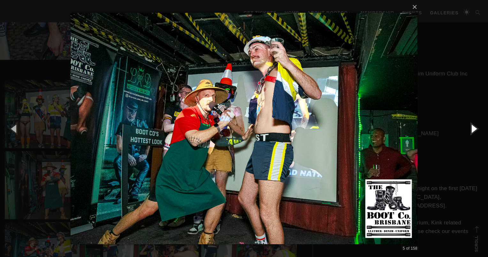
click at [475, 131] on button "button" at bounding box center [473, 128] width 29 height 35
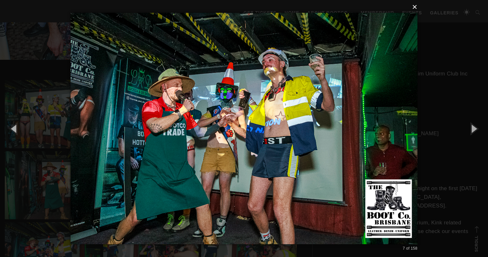
click at [415, 7] on button "×" at bounding box center [245, 7] width 347 height 14
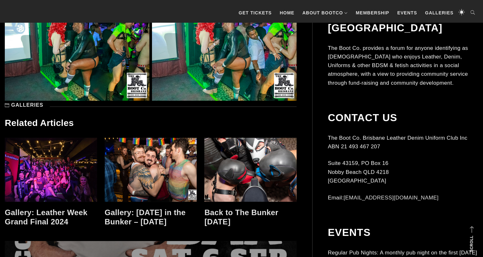
scroll to position [5054, 0]
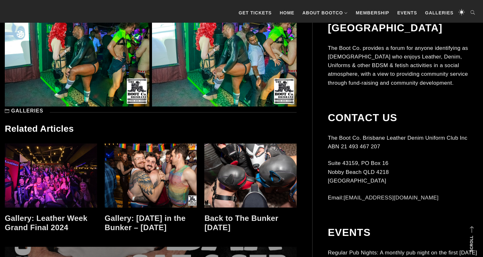
click at [48, 183] on link at bounding box center [51, 175] width 92 height 64
